Goal: Transaction & Acquisition: Obtain resource

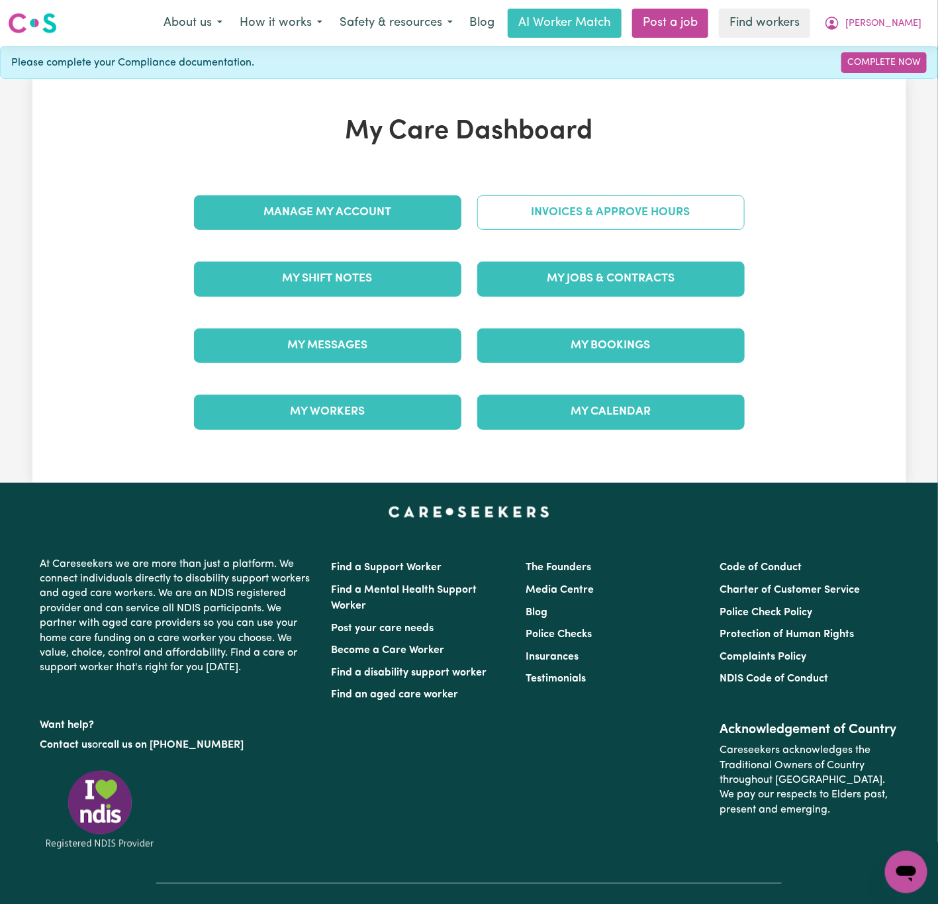
click at [515, 209] on link "Invoices & Approve Hours" at bounding box center [610, 212] width 267 height 34
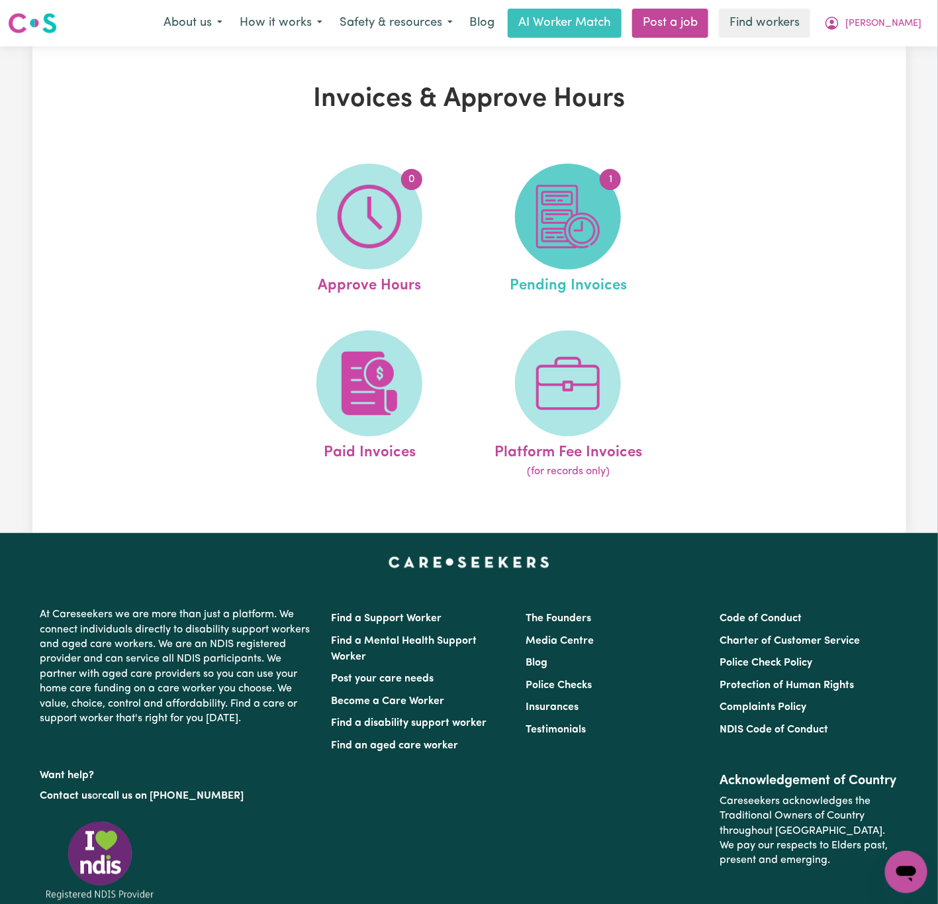
click at [570, 230] on img at bounding box center [568, 217] width 64 height 64
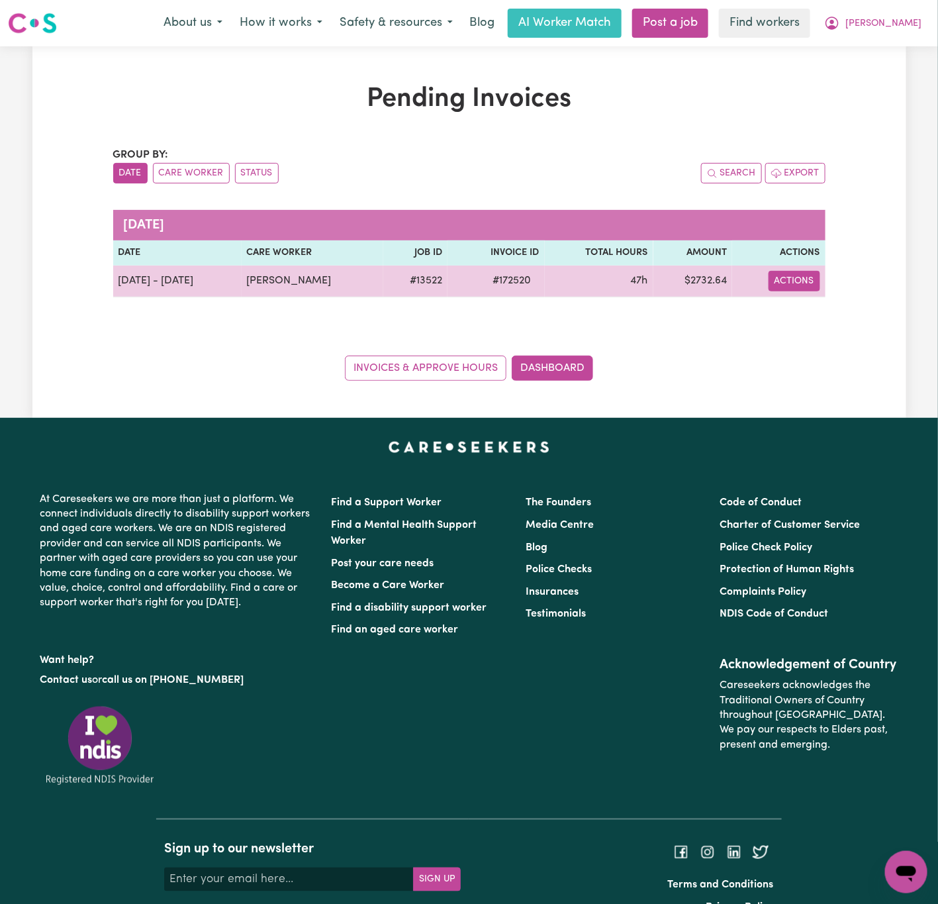
click at [802, 279] on button "Actions" at bounding box center [795, 281] width 52 height 21
click at [829, 311] on link "Download Invoice" at bounding box center [833, 312] width 121 height 26
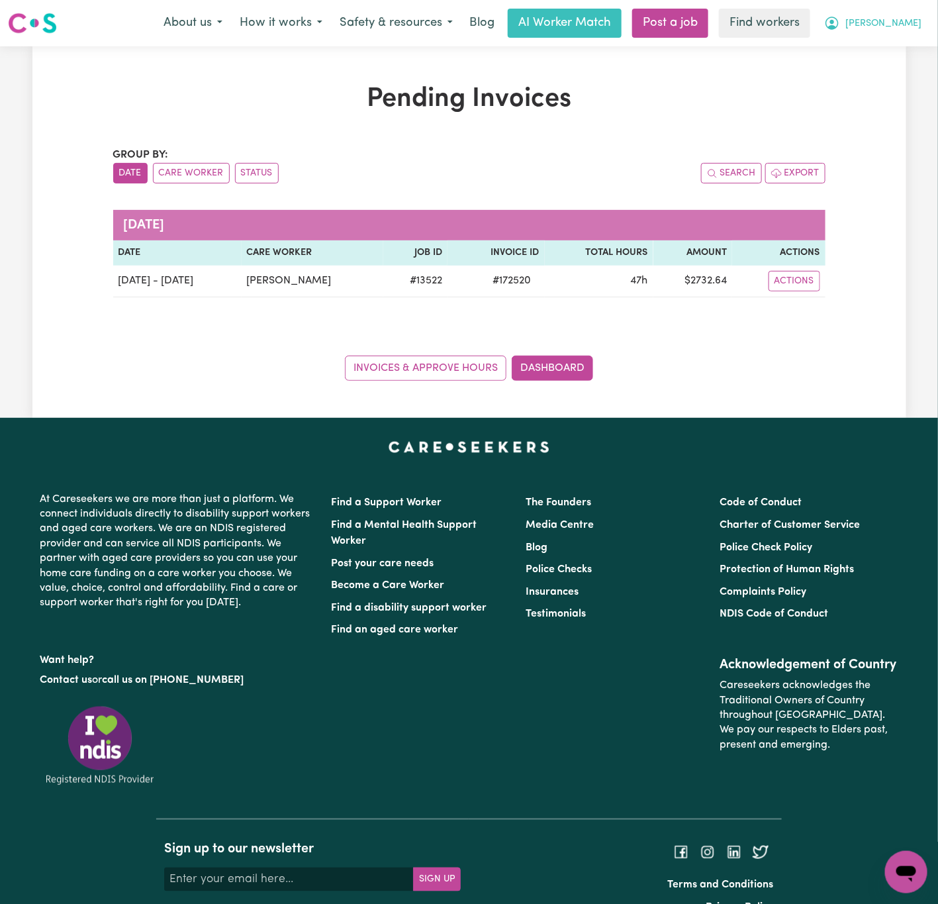
click at [910, 24] on span "[PERSON_NAME]" at bounding box center [884, 24] width 76 height 15
click at [920, 90] on div "Pending Invoices Group by: Date Care Worker Status Search Export [DATE] Date Ca…" at bounding box center [469, 231] width 938 height 371
drag, startPoint x: 910, startPoint y: 26, endPoint x: 920, endPoint y: 68, distance: 42.2
click at [908, 26] on span "[PERSON_NAME]" at bounding box center [884, 24] width 76 height 15
click at [920, 74] on link "Logout" at bounding box center [877, 76] width 105 height 25
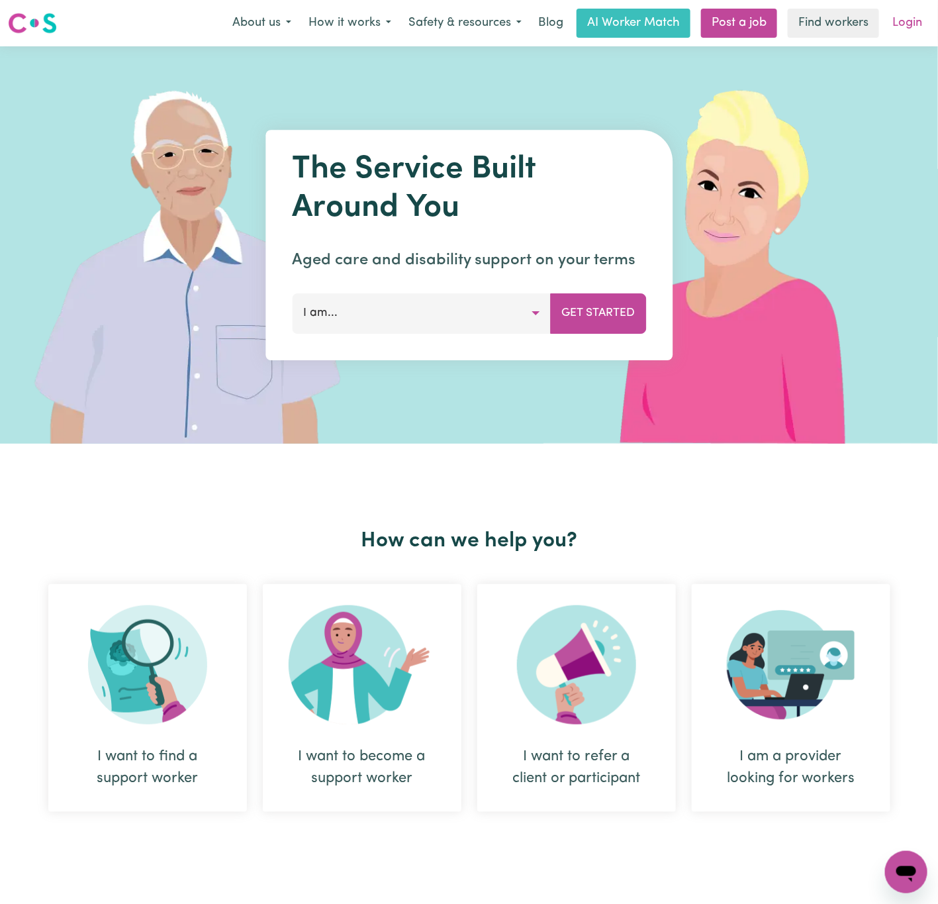
click at [922, 10] on link "Login" at bounding box center [908, 23] width 46 height 29
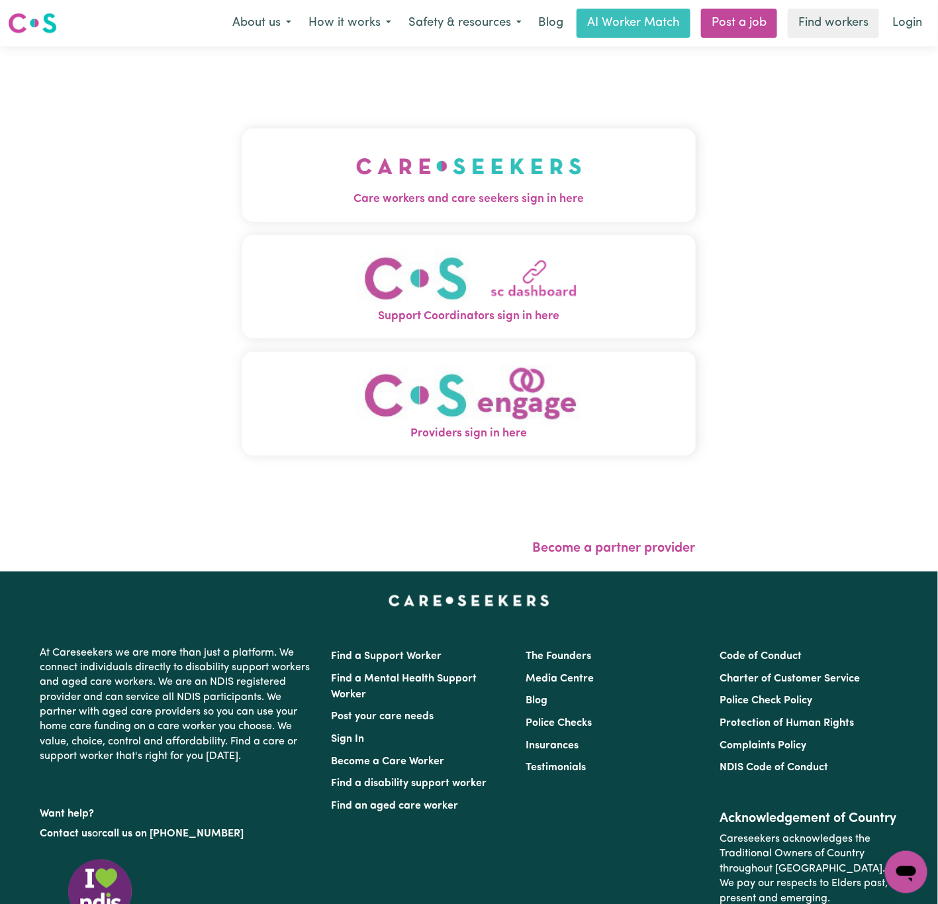
click at [356, 169] on button "Care workers and care seekers sign in here" at bounding box center [469, 174] width 454 height 93
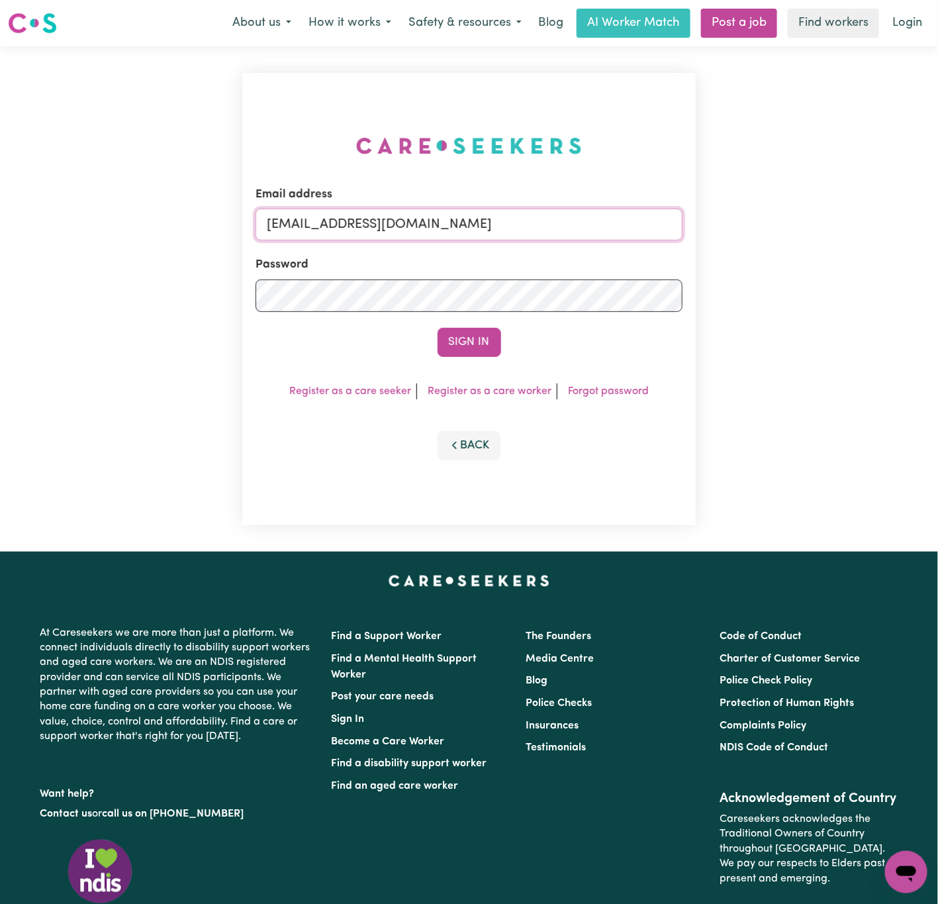
drag, startPoint x: 332, startPoint y: 224, endPoint x: 879, endPoint y: 225, distance: 546.2
click at [879, 225] on div "Email address [EMAIL_ADDRESS][DOMAIN_NAME] Password Sign In Register as a care …" at bounding box center [469, 298] width 938 height 505
paste input "TroyMartinFQC"
type input "[EMAIL_ADDRESS][DOMAIN_NAME]"
click at [438, 328] on button "Sign In" at bounding box center [470, 342] width 64 height 29
